Goal: Task Accomplishment & Management: Use online tool/utility

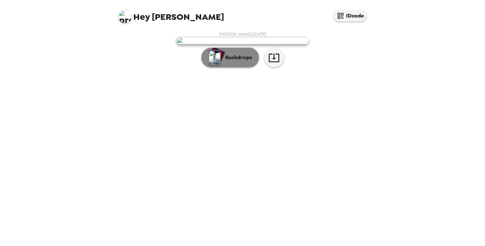
click at [246, 55] on button "Backdrops" at bounding box center [230, 58] width 58 height 20
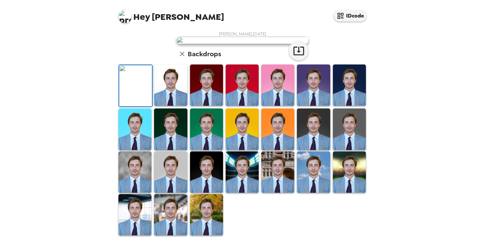
scroll to position [139, 0]
click at [310, 150] on img at bounding box center [313, 128] width 33 height 41
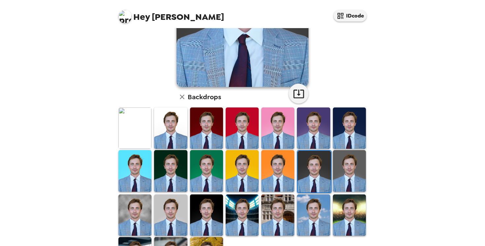
scroll to position [128, 0]
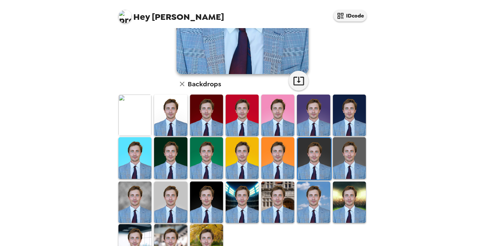
click at [341, 161] on img at bounding box center [349, 157] width 33 height 41
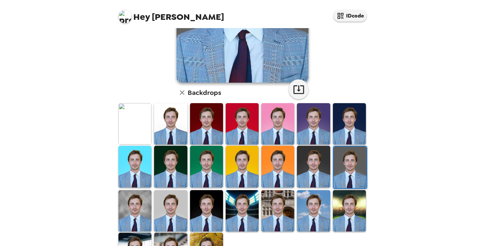
scroll to position [126, 0]
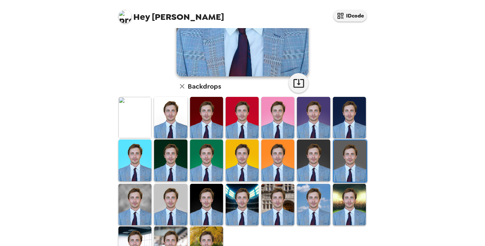
click at [346, 194] on img at bounding box center [349, 204] width 33 height 41
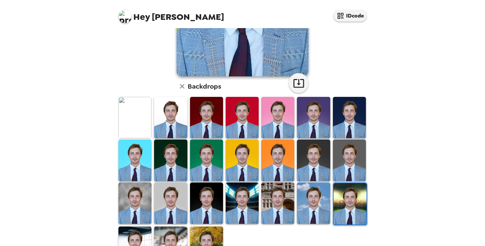
click at [216, 193] on img at bounding box center [206, 202] width 33 height 41
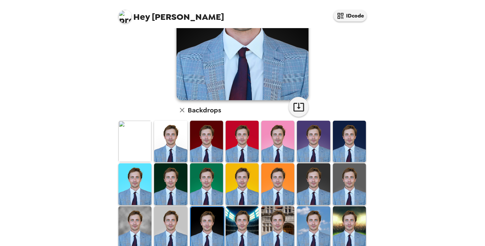
scroll to position [139, 0]
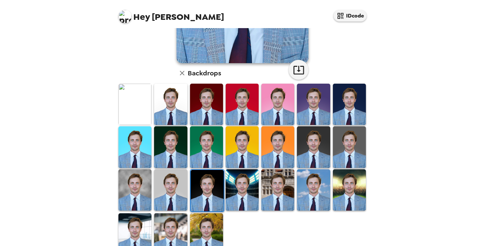
click at [123, 188] on img at bounding box center [135, 189] width 33 height 41
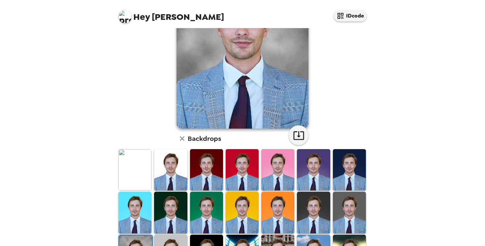
scroll to position [45, 0]
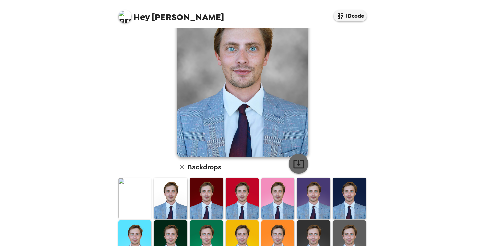
click at [303, 166] on icon "button" at bounding box center [299, 164] width 11 height 9
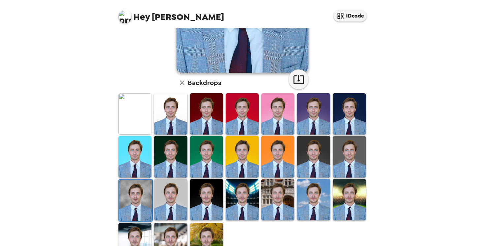
scroll to position [130, 0]
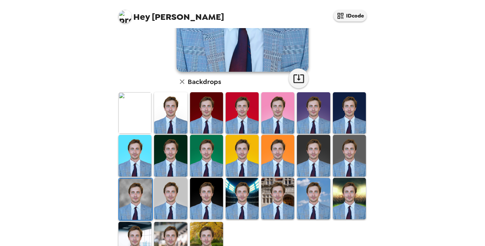
click at [345, 117] on img at bounding box center [349, 112] width 33 height 41
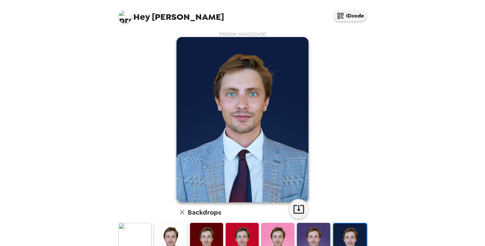
scroll to position [100, 0]
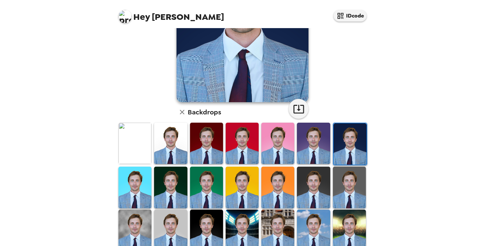
click at [203, 141] on img at bounding box center [206, 143] width 33 height 41
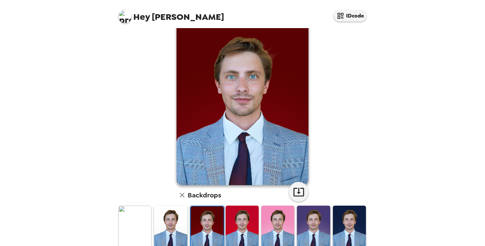
scroll to position [18, 0]
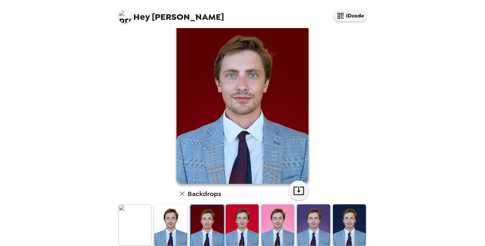
click at [143, 213] on img at bounding box center [135, 224] width 33 height 41
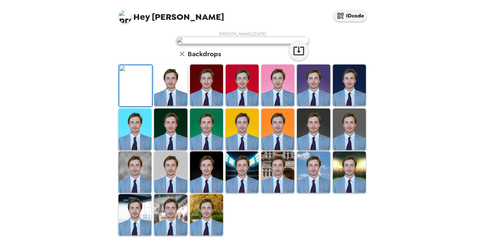
scroll to position [24, 0]
click at [177, 106] on img at bounding box center [170, 84] width 33 height 41
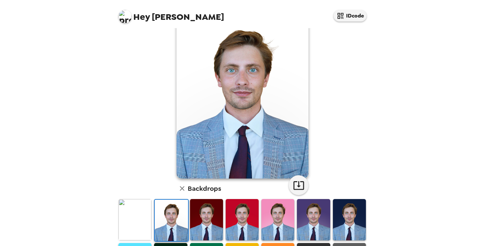
click at [208, 216] on img at bounding box center [206, 219] width 33 height 41
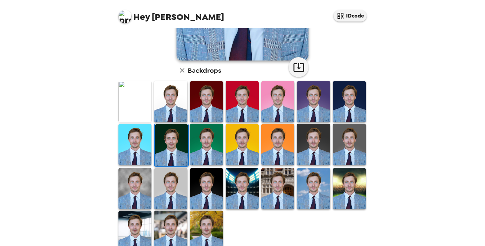
scroll to position [144, 0]
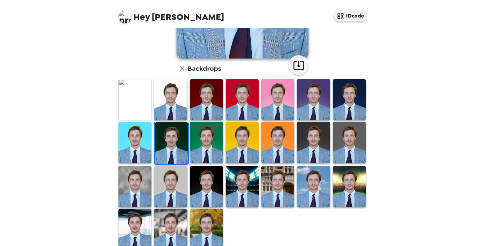
click at [171, 203] on img at bounding box center [170, 186] width 33 height 41
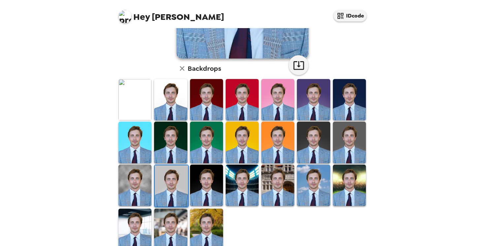
click at [179, 184] on img at bounding box center [171, 185] width 33 height 41
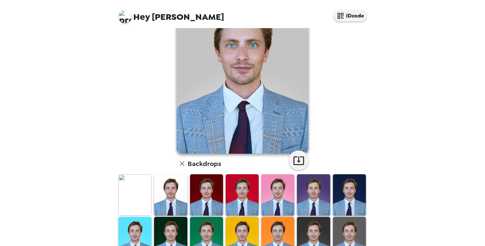
scroll to position [53, 0]
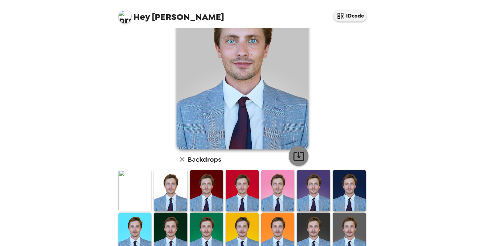
click at [302, 151] on icon "button" at bounding box center [299, 156] width 12 height 12
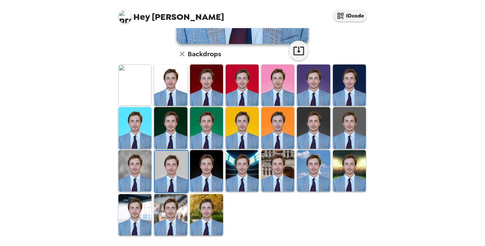
click at [136, 221] on img at bounding box center [135, 214] width 33 height 41
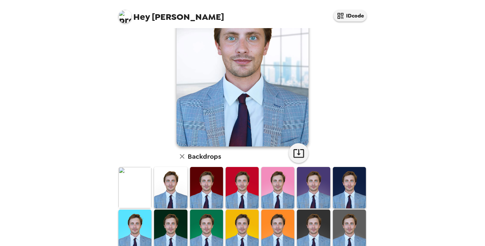
scroll to position [129, 0]
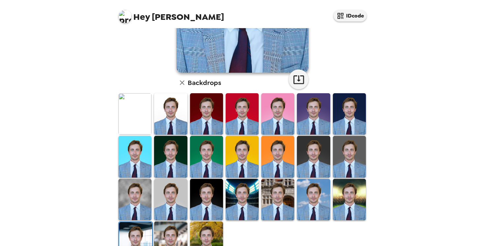
click at [164, 233] on img at bounding box center [170, 241] width 33 height 41
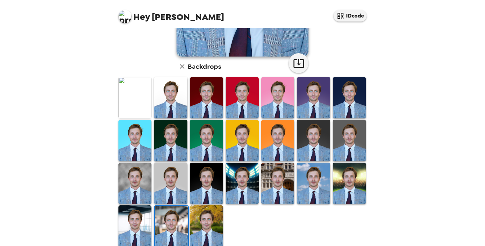
scroll to position [146, 0]
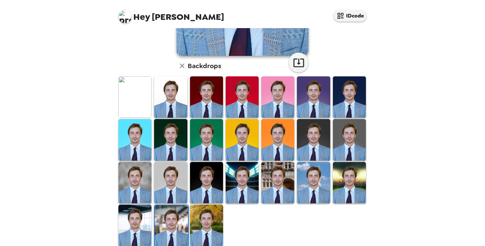
click at [209, 217] on img at bounding box center [206, 224] width 33 height 41
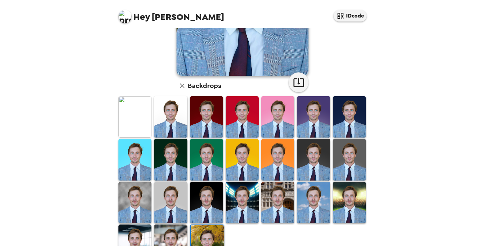
scroll to position [150, 0]
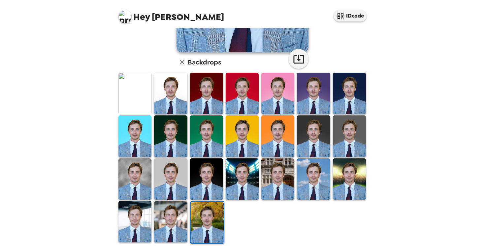
click at [297, 58] on icon "button" at bounding box center [299, 59] width 12 height 12
